Goal: Task Accomplishment & Management: Manage account settings

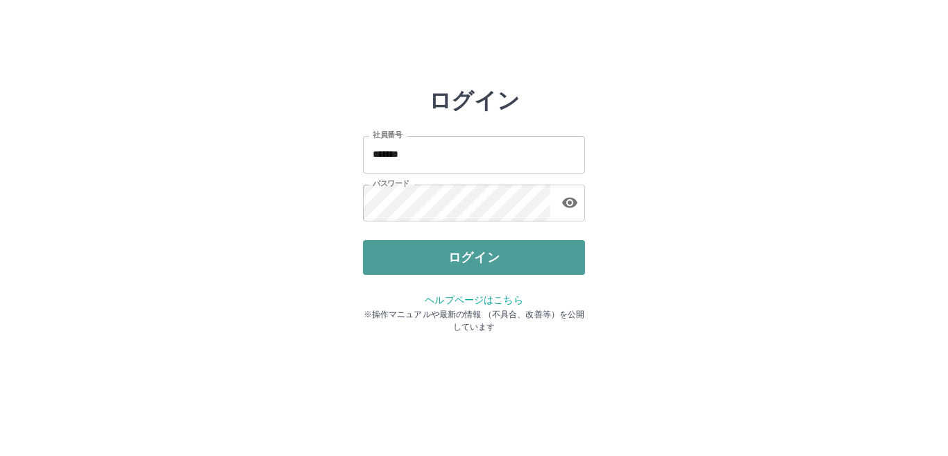
click at [479, 263] on button "ログイン" at bounding box center [474, 257] width 222 height 35
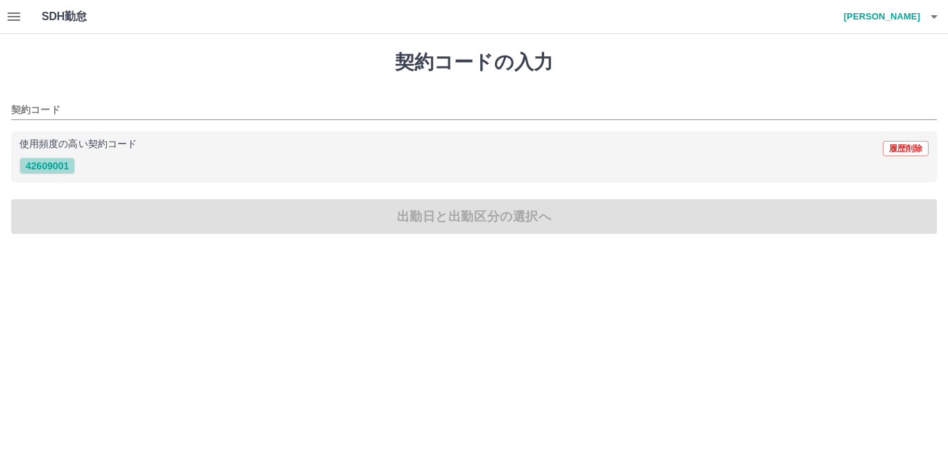
click at [57, 166] on button "42609001" at bounding box center [47, 165] width 56 height 17
type input "********"
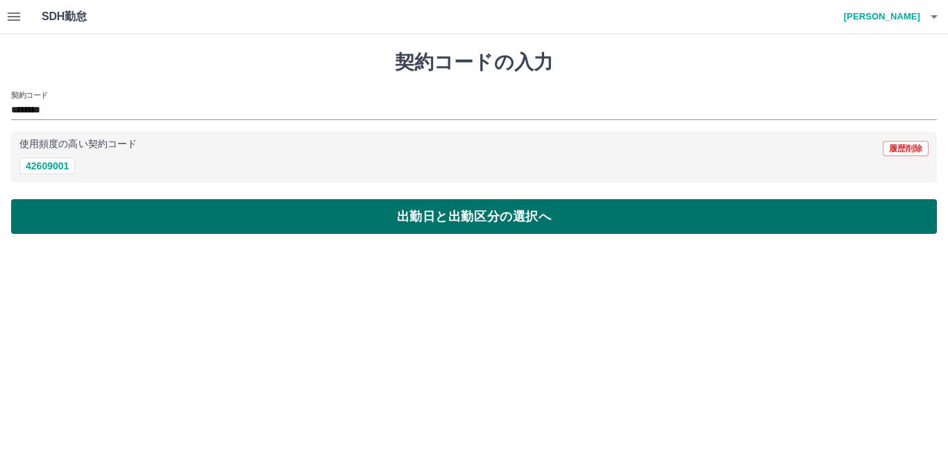
click at [448, 221] on button "出勤日と出勤区分の選択へ" at bounding box center [474, 216] width 926 height 35
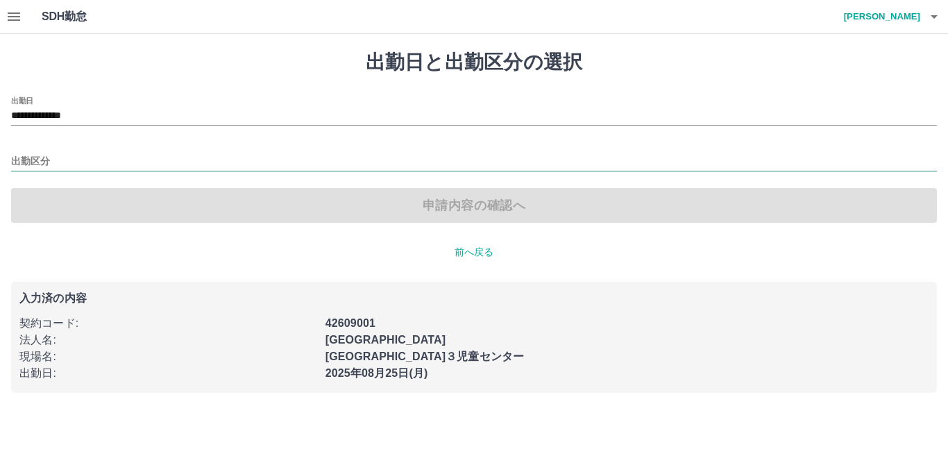
click at [68, 163] on input "出勤区分" at bounding box center [474, 161] width 926 height 17
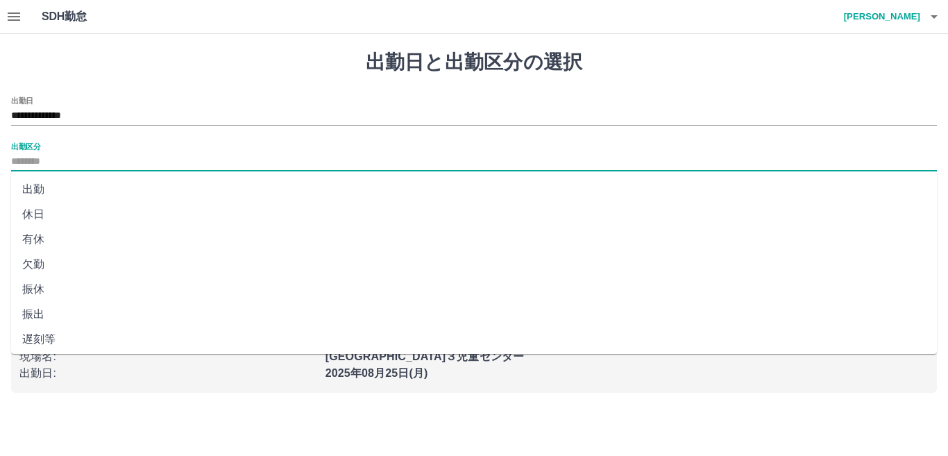
click at [10, 10] on icon "button" at bounding box center [14, 16] width 17 height 17
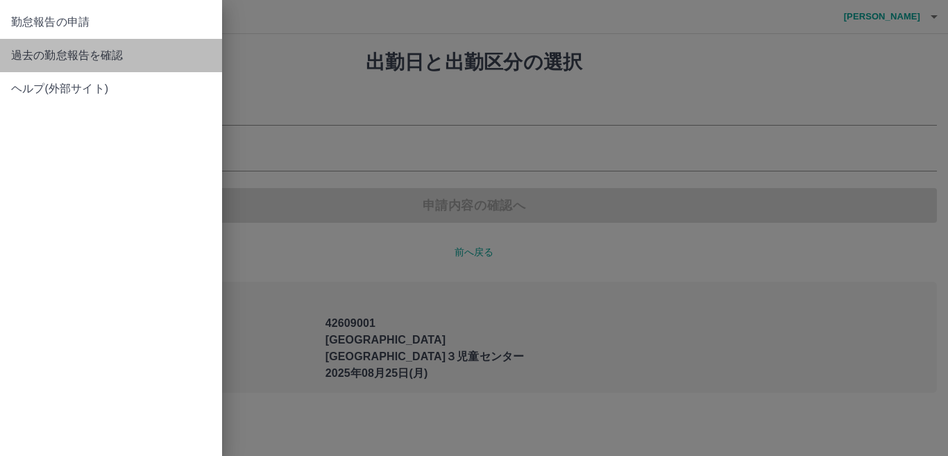
click at [53, 57] on span "過去の勤怠報告を確認" at bounding box center [111, 55] width 200 height 17
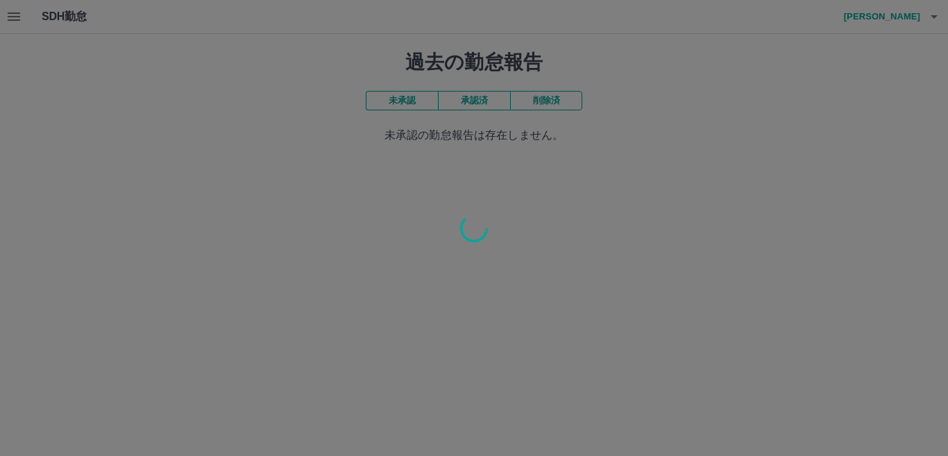
click at [386, 109] on div at bounding box center [474, 228] width 948 height 456
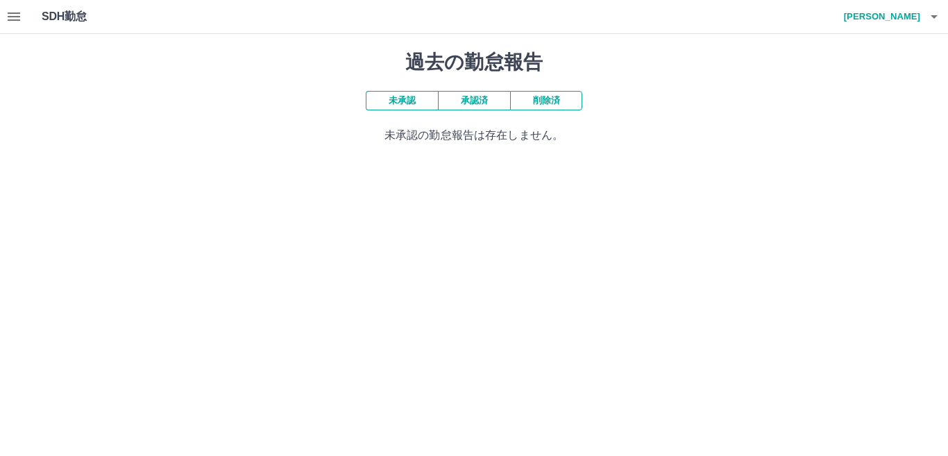
click at [393, 106] on button "未承認" at bounding box center [402, 100] width 72 height 19
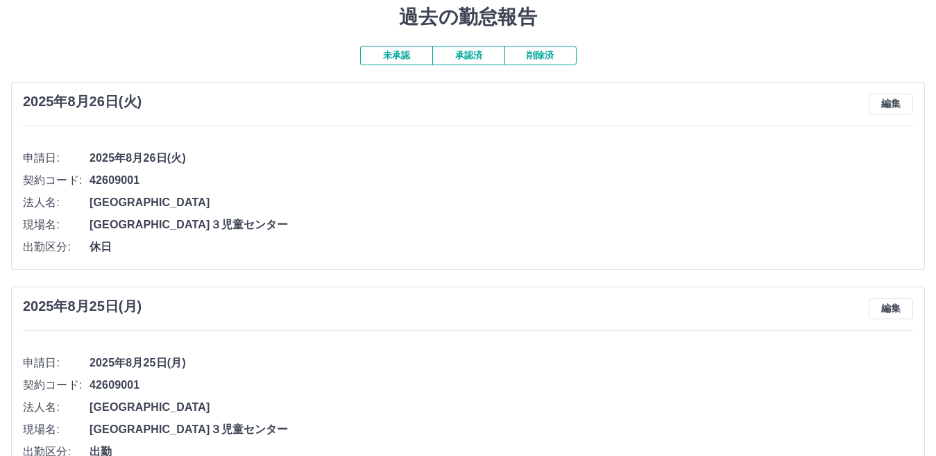
scroll to position [69, 0]
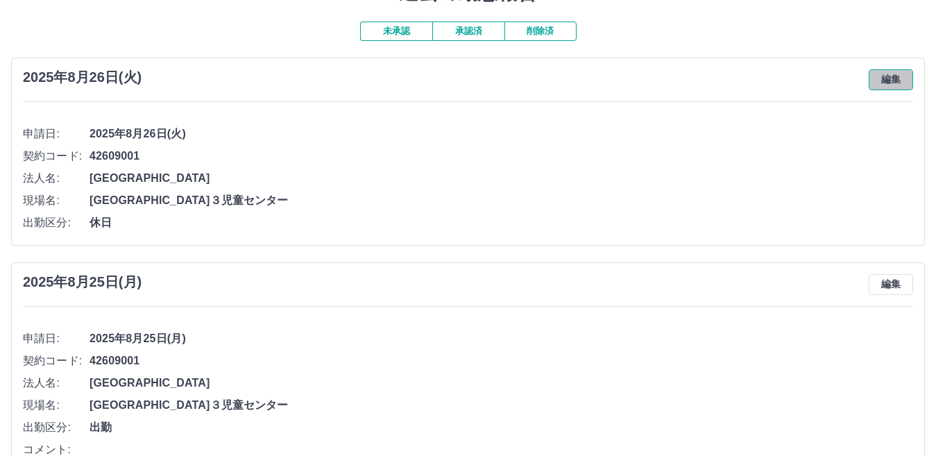
click at [894, 78] on button "編集" at bounding box center [891, 79] width 44 height 21
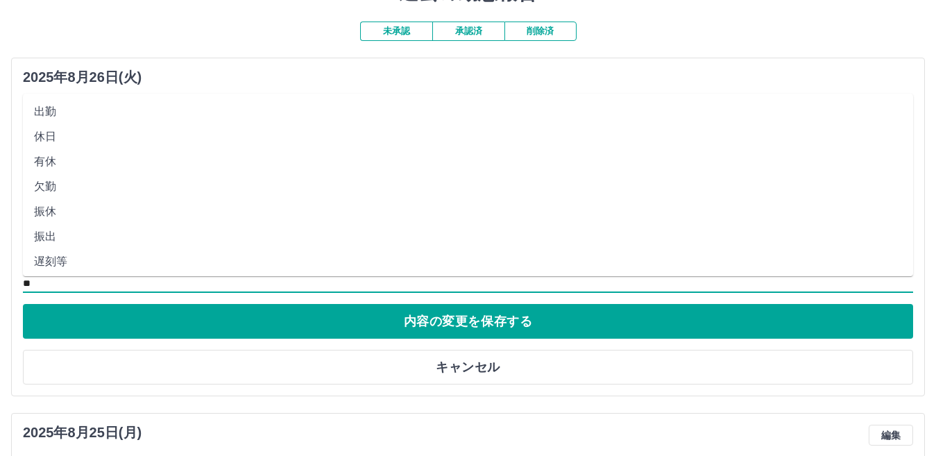
click at [75, 284] on input "**" at bounding box center [468, 283] width 890 height 17
click at [75, 236] on li "法定休" at bounding box center [468, 233] width 890 height 25
type input "***"
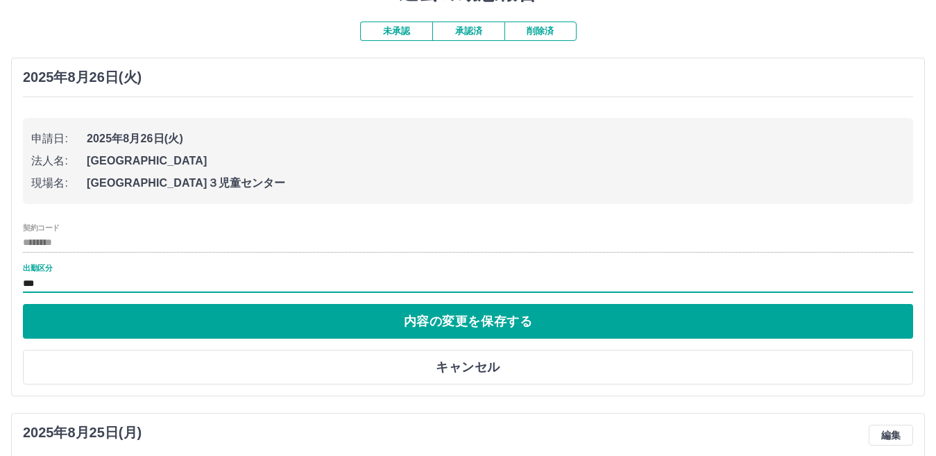
drag, startPoint x: 530, startPoint y: 327, endPoint x: 538, endPoint y: 326, distance: 7.8
click at [533, 327] on button "内容の変更を保存する" at bounding box center [468, 321] width 890 height 35
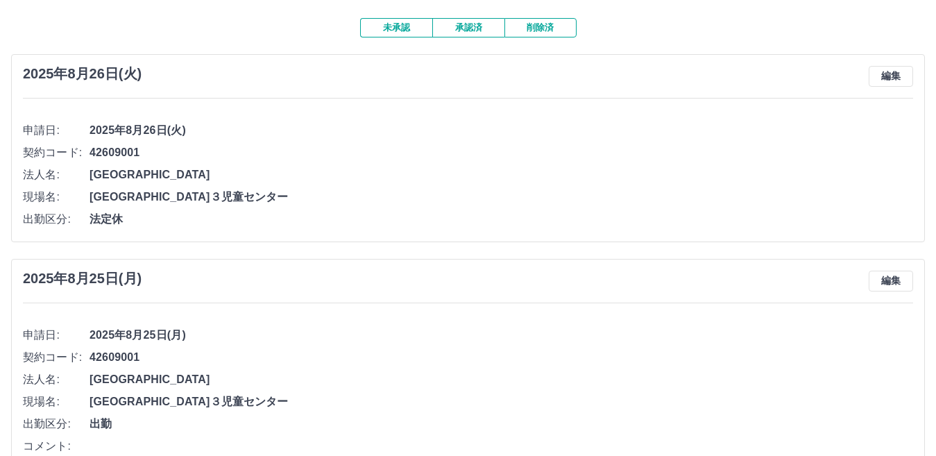
scroll to position [0, 0]
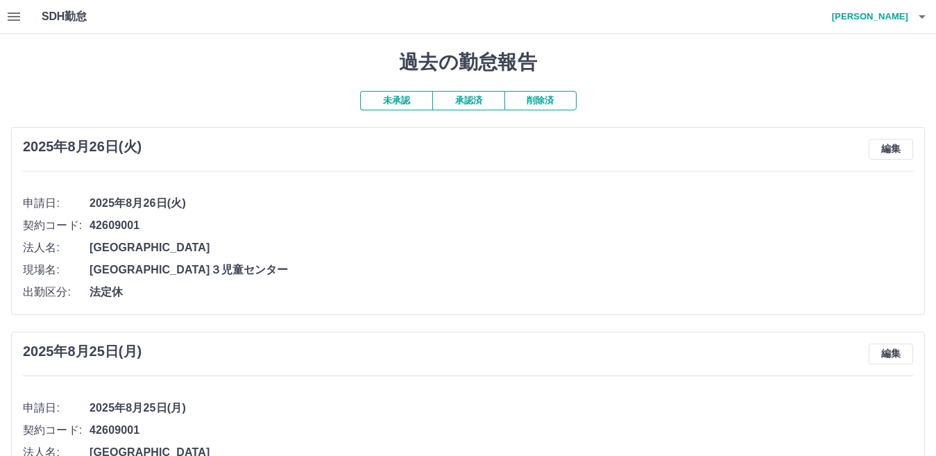
click at [404, 101] on button "未承認" at bounding box center [396, 100] width 72 height 19
click at [382, 99] on button "未承認" at bounding box center [396, 100] width 72 height 19
click at [470, 96] on button "承認済" at bounding box center [468, 100] width 72 height 19
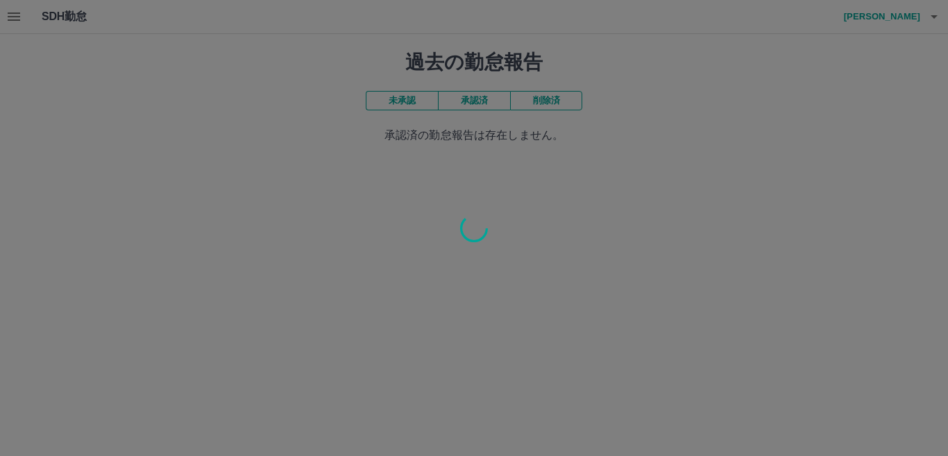
click at [417, 101] on div at bounding box center [474, 228] width 948 height 456
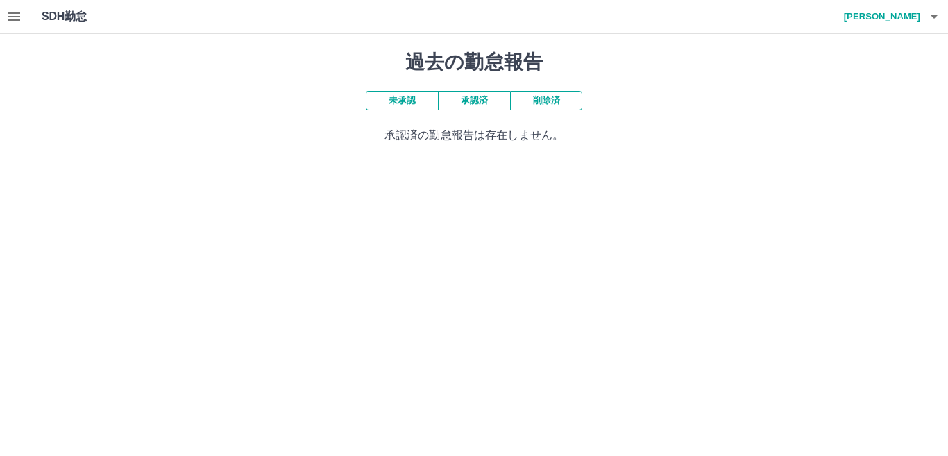
click at [410, 101] on button "未承認" at bounding box center [402, 100] width 72 height 19
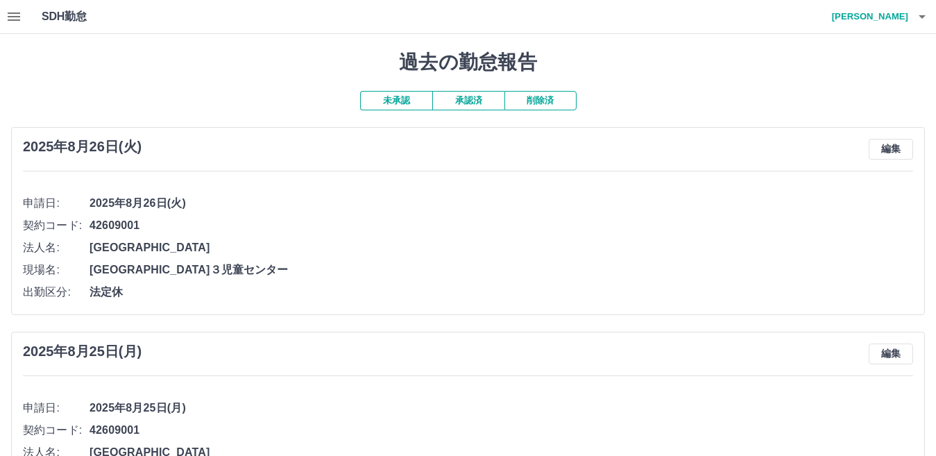
click at [10, 18] on icon "button" at bounding box center [14, 16] width 17 height 17
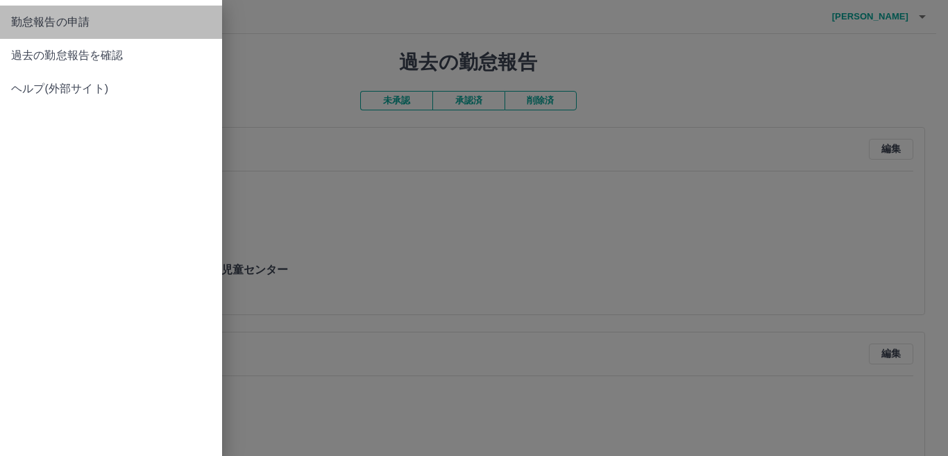
click at [87, 22] on span "勤怠報告の申請" at bounding box center [111, 22] width 200 height 17
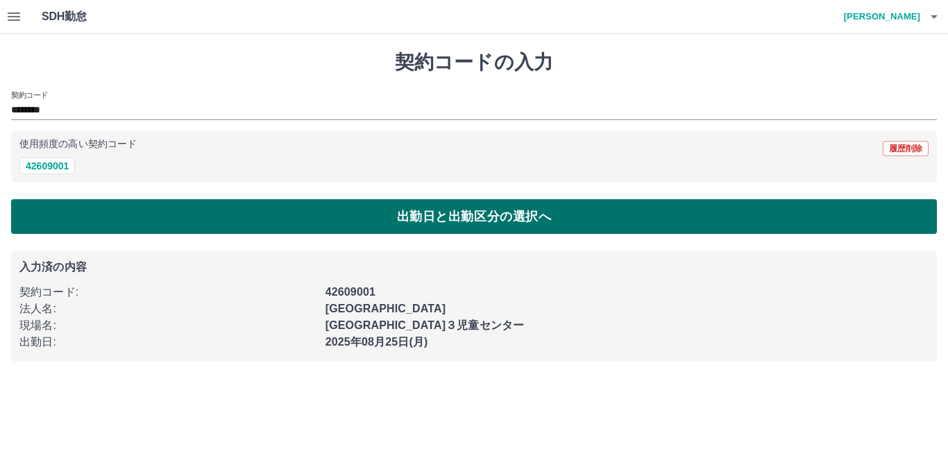
click at [466, 209] on button "出勤日と出勤区分の選択へ" at bounding box center [474, 216] width 926 height 35
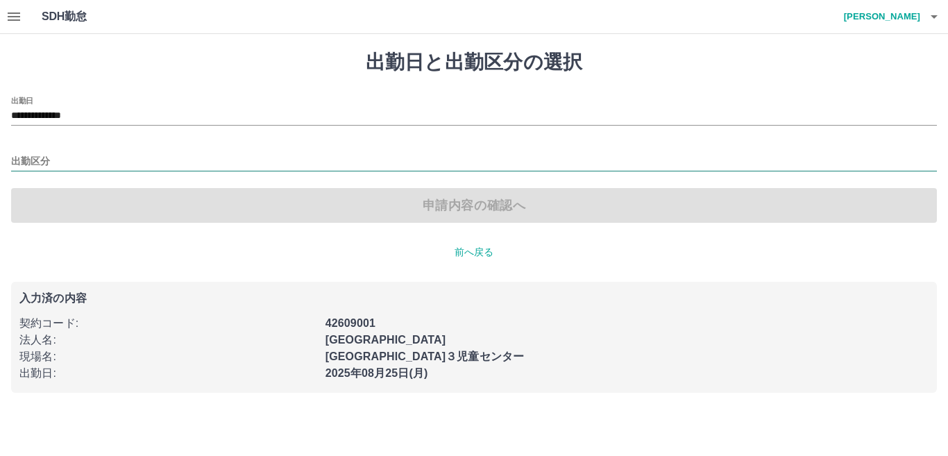
click at [50, 162] on input "出勤区分" at bounding box center [474, 161] width 926 height 17
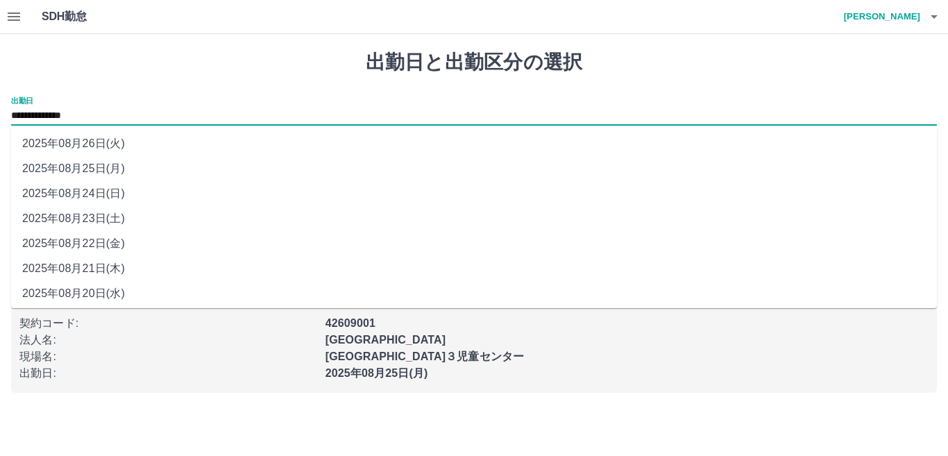
click at [147, 113] on input "**********" at bounding box center [474, 116] width 926 height 17
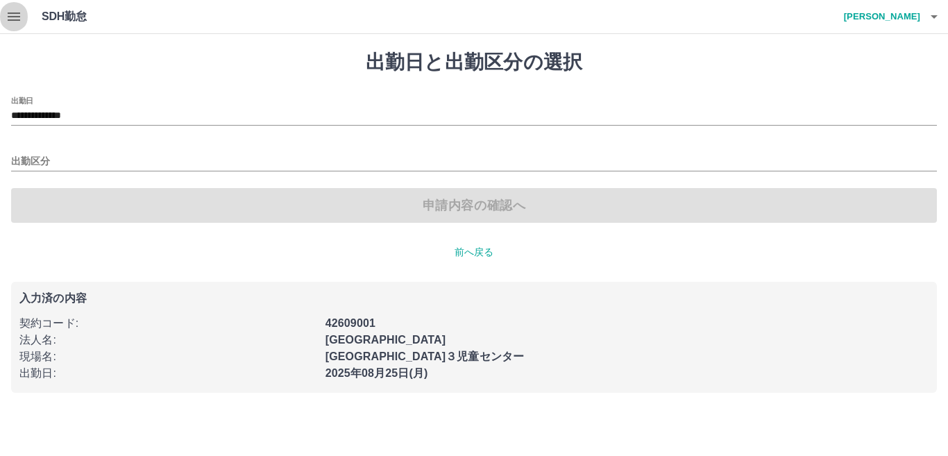
click at [12, 11] on icon "button" at bounding box center [14, 16] width 17 height 17
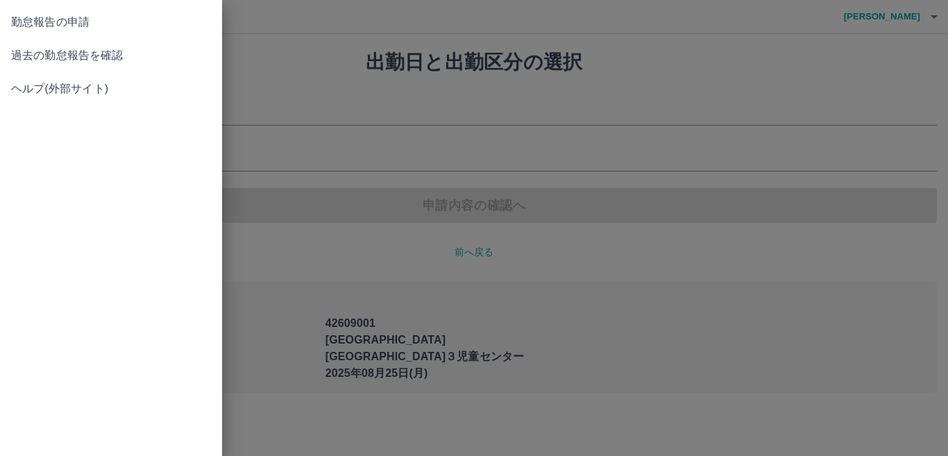
click at [60, 58] on span "過去の勤怠報告を確認" at bounding box center [111, 55] width 200 height 17
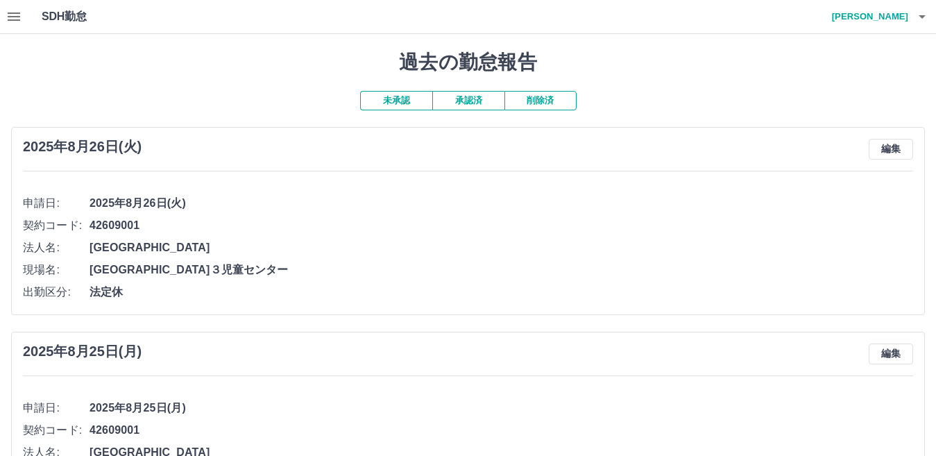
click at [377, 102] on button "未承認" at bounding box center [396, 100] width 72 height 19
click at [409, 101] on button "未承認" at bounding box center [396, 100] width 72 height 19
click at [400, 105] on button "未承認" at bounding box center [396, 100] width 72 height 19
click at [398, 101] on button "未承認" at bounding box center [396, 100] width 72 height 19
click at [398, 102] on button "未承認" at bounding box center [396, 100] width 72 height 19
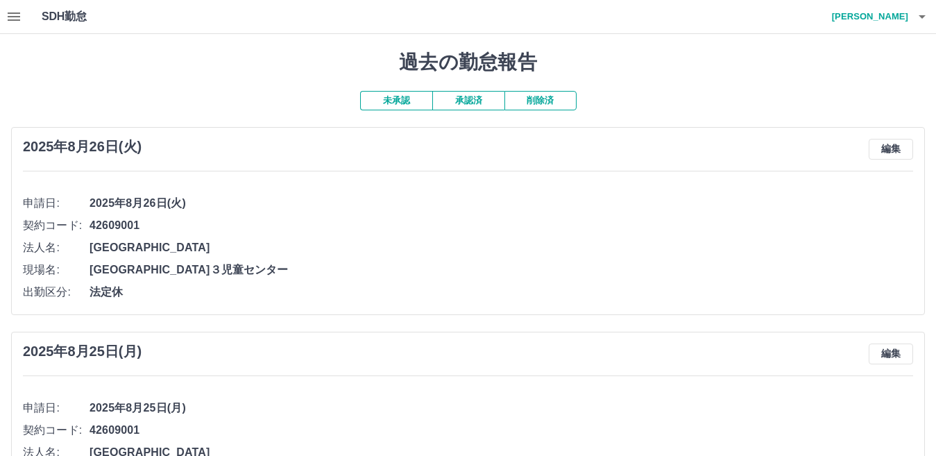
click at [469, 105] on button "承認済" at bounding box center [468, 100] width 72 height 19
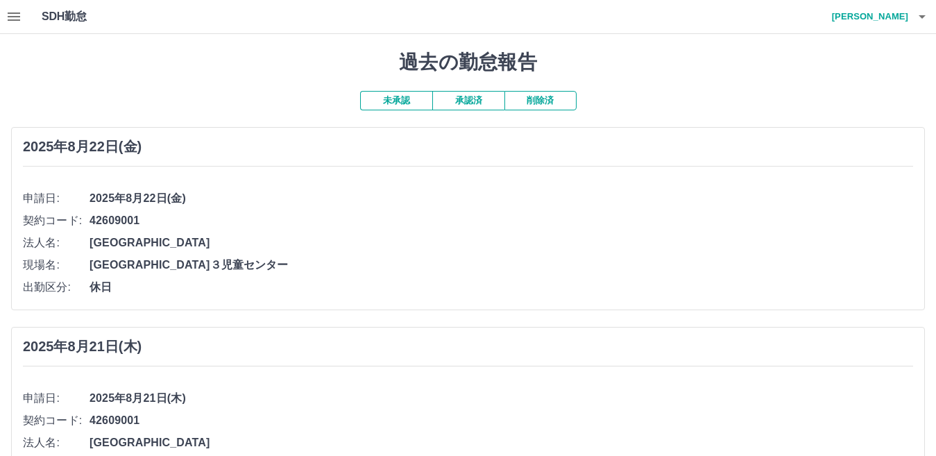
click at [462, 104] on div at bounding box center [468, 228] width 936 height 456
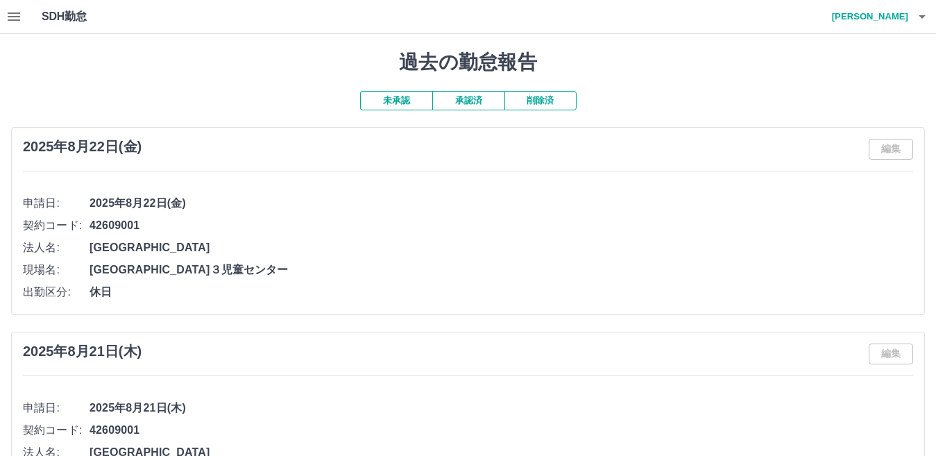
click at [462, 103] on button "承認済" at bounding box center [468, 100] width 72 height 19
click at [465, 96] on button "承認済" at bounding box center [468, 100] width 72 height 19
click at [404, 101] on button "未承認" at bounding box center [396, 100] width 72 height 19
click at [17, 17] on icon "button" at bounding box center [14, 16] width 17 height 17
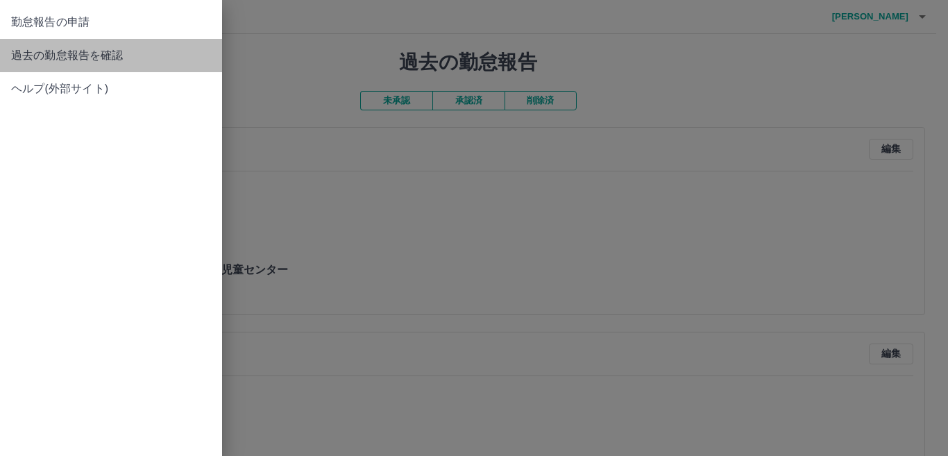
click at [24, 60] on span "過去の勤怠報告を確認" at bounding box center [111, 55] width 200 height 17
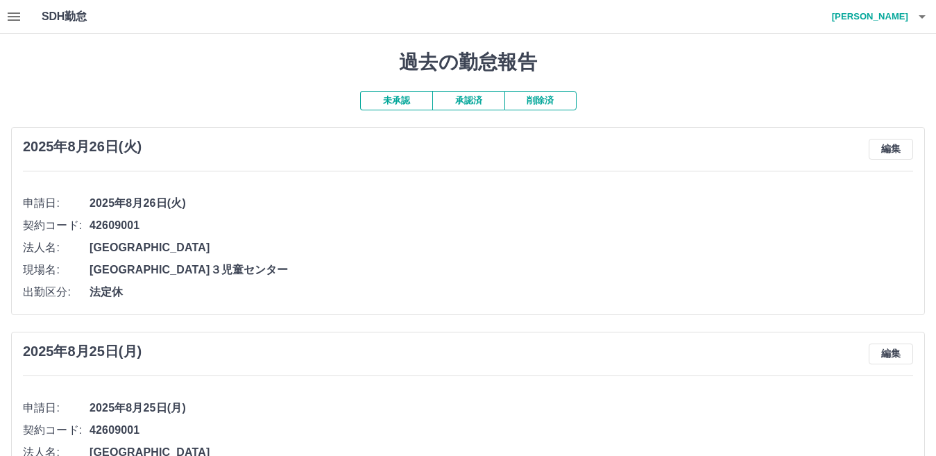
click at [391, 103] on button "未承認" at bounding box center [396, 100] width 72 height 19
click at [387, 99] on button "未承認" at bounding box center [396, 100] width 72 height 19
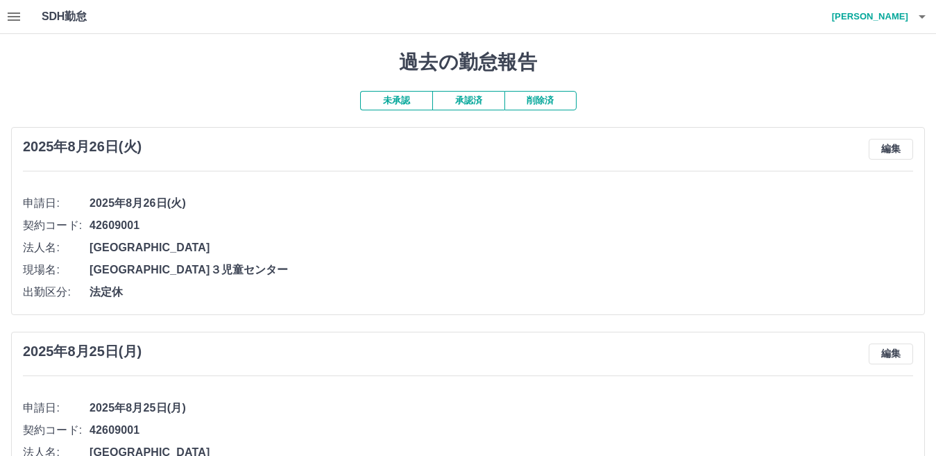
click at [387, 101] on button "未承認" at bounding box center [396, 100] width 72 height 19
click at [466, 100] on button "承認済" at bounding box center [468, 100] width 72 height 19
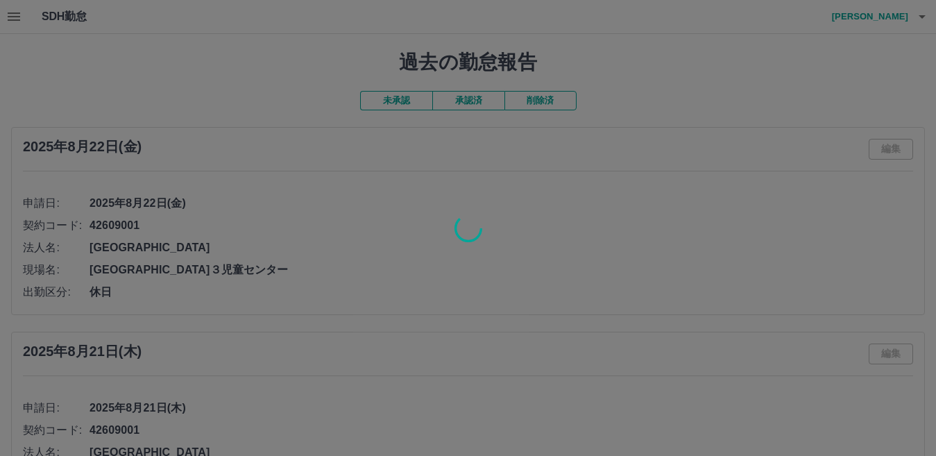
click at [464, 100] on div at bounding box center [468, 228] width 936 height 456
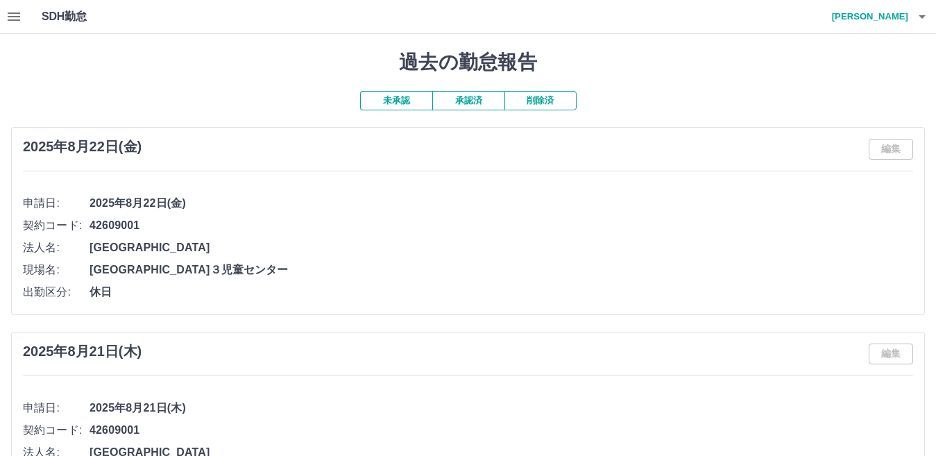
click at [464, 101] on button "承認済" at bounding box center [468, 100] width 72 height 19
click at [382, 99] on button "未承認" at bounding box center [396, 100] width 72 height 19
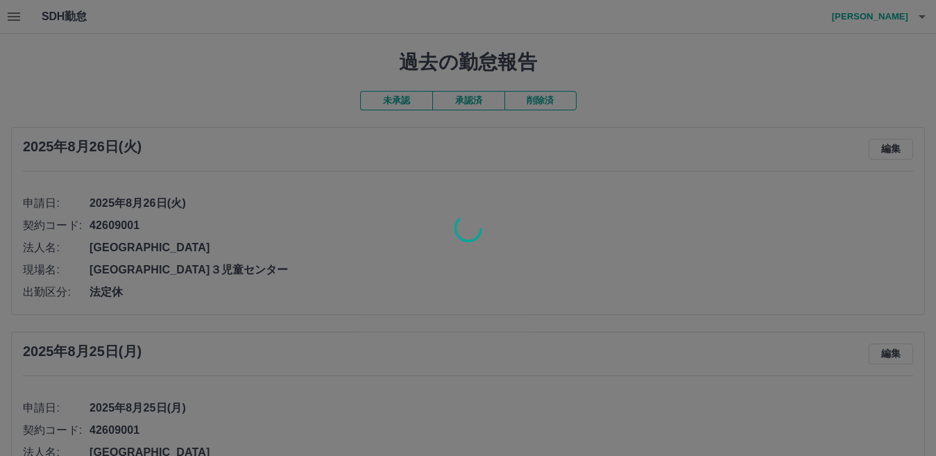
click at [389, 99] on div at bounding box center [468, 228] width 936 height 456
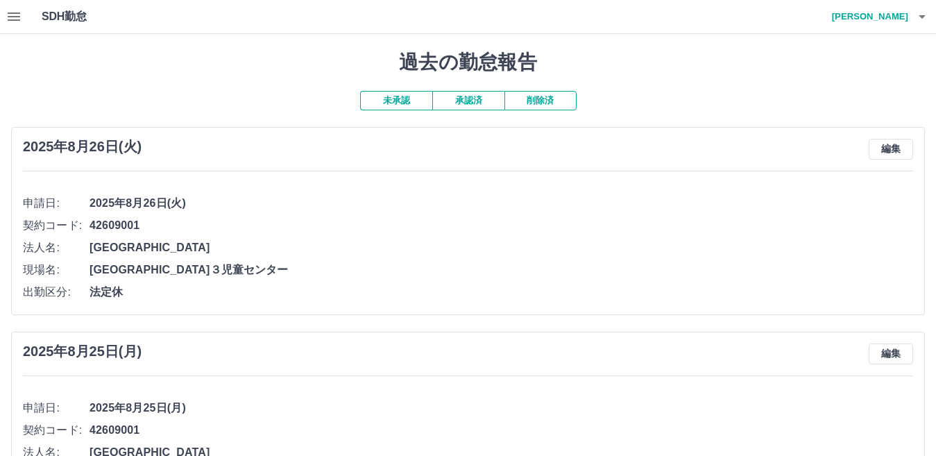
click at [389, 99] on button "未承認" at bounding box center [396, 100] width 72 height 19
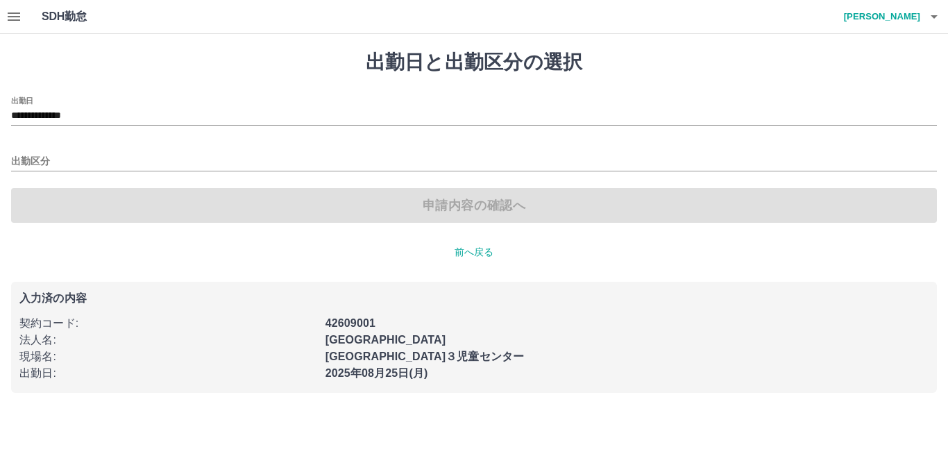
click at [248, 74] on div "**********" at bounding box center [474, 221] width 948 height 375
click at [9, 16] on icon "button" at bounding box center [14, 16] width 12 height 8
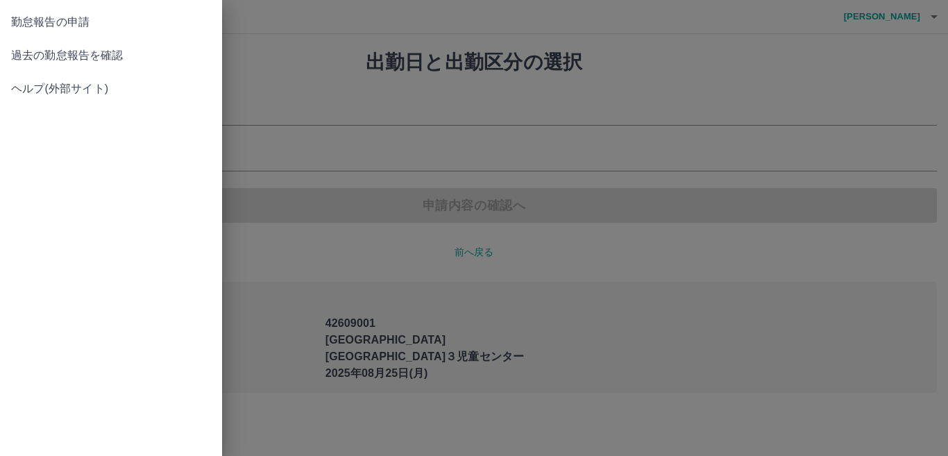
click at [69, 53] on span "過去の勤怠報告を確認" at bounding box center [111, 55] width 200 height 17
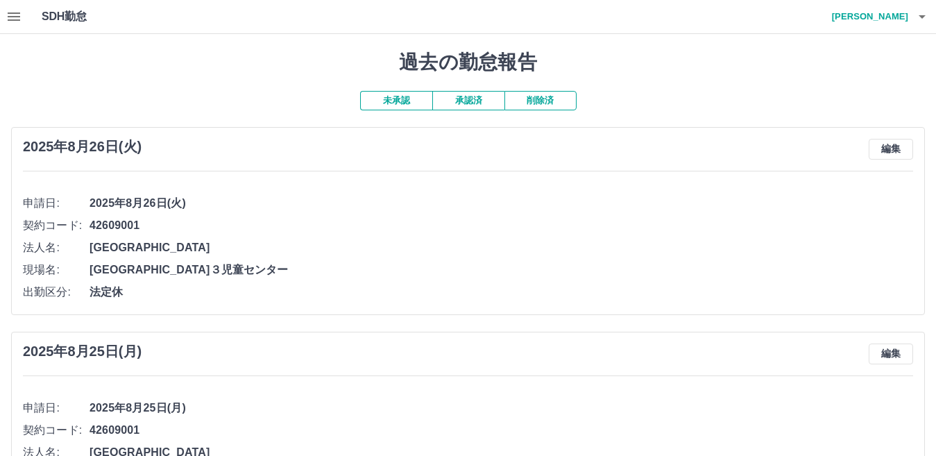
click at [395, 99] on button "未承認" at bounding box center [396, 100] width 72 height 19
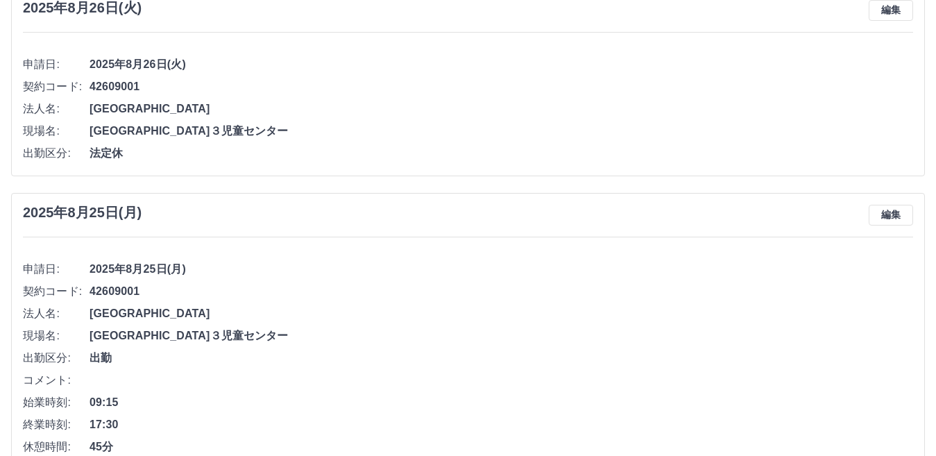
scroll to position [171, 0]
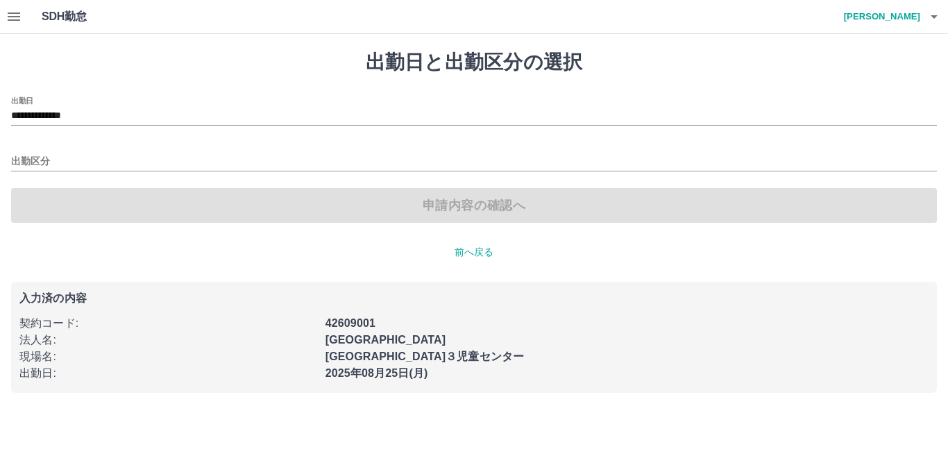
click at [933, 15] on icon "button" at bounding box center [934, 16] width 17 height 17
click at [866, 101] on li "ログアウト" at bounding box center [875, 101] width 123 height 25
